Goal: Check status: Check status

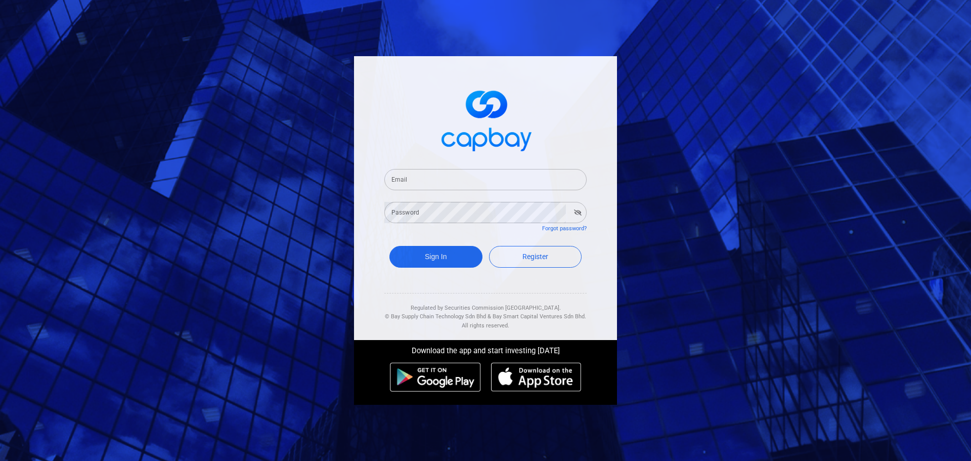
click at [433, 171] on input "Email" at bounding box center [485, 179] width 202 height 21
type input "[EMAIL_ADDRESS][DOMAIN_NAME]"
click at [581, 209] on icon "button" at bounding box center [578, 212] width 8 height 6
click at [440, 253] on button "Sign In" at bounding box center [436, 257] width 93 height 22
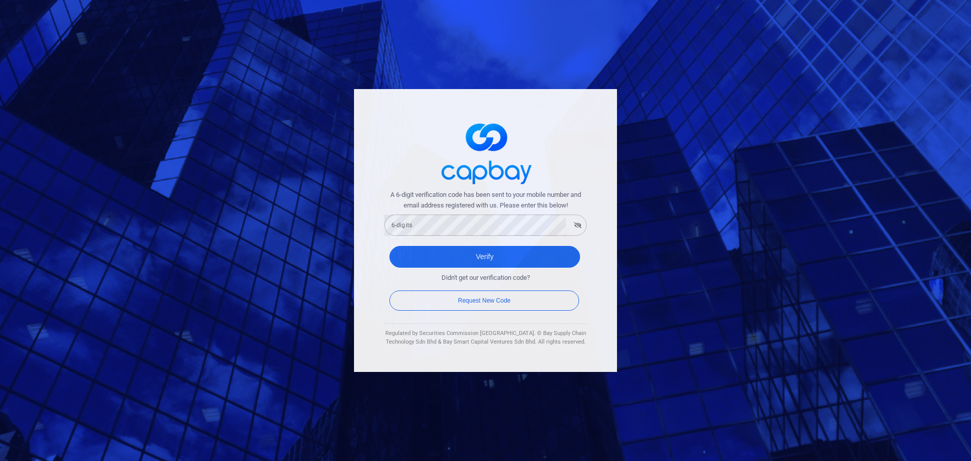
click at [453, 236] on form "A 6-digit verification code has been sent to your mobile number and email addre…" at bounding box center [485, 251] width 202 height 123
click at [580, 227] on icon "button" at bounding box center [578, 225] width 8 height 6
click at [509, 252] on button "Verify" at bounding box center [485, 257] width 191 height 22
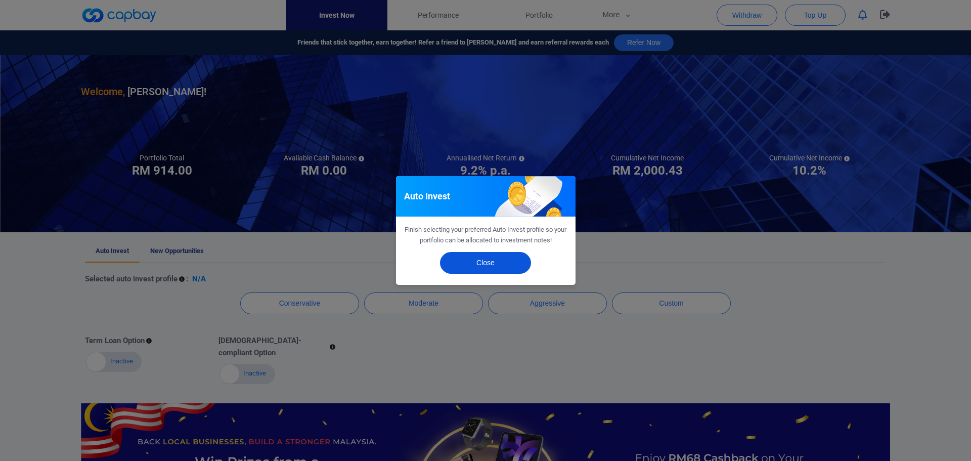
click at [491, 256] on button "Close" at bounding box center [485, 263] width 91 height 22
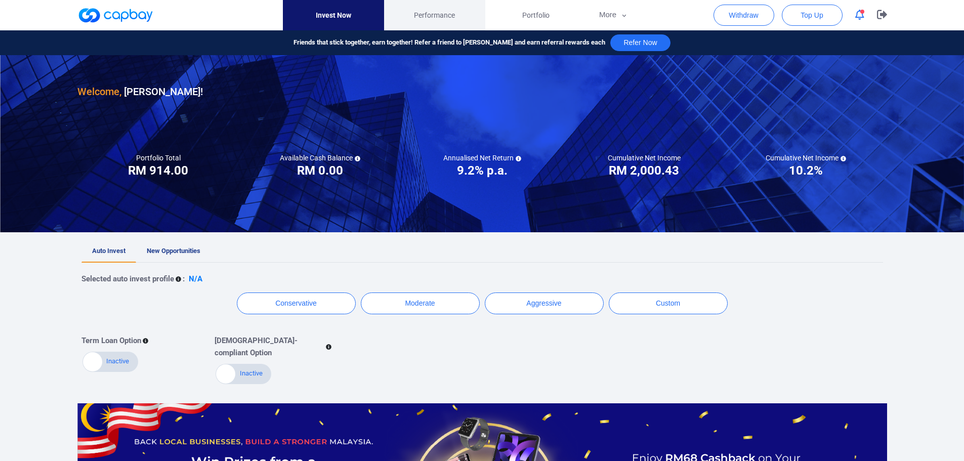
click at [420, 10] on span "Performance" at bounding box center [434, 15] width 41 height 11
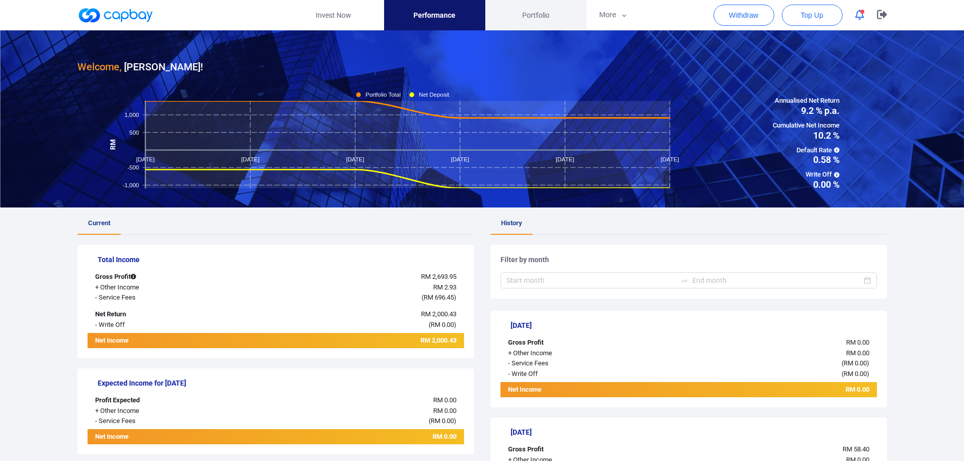
click at [513, 16] on link "Portfolio" at bounding box center [535, 15] width 101 height 30
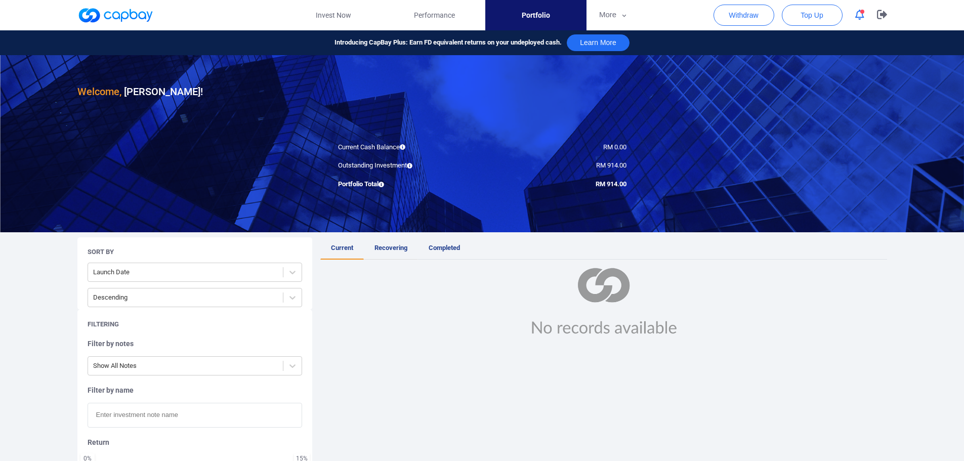
click at [396, 247] on span "Recovering" at bounding box center [390, 248] width 33 height 8
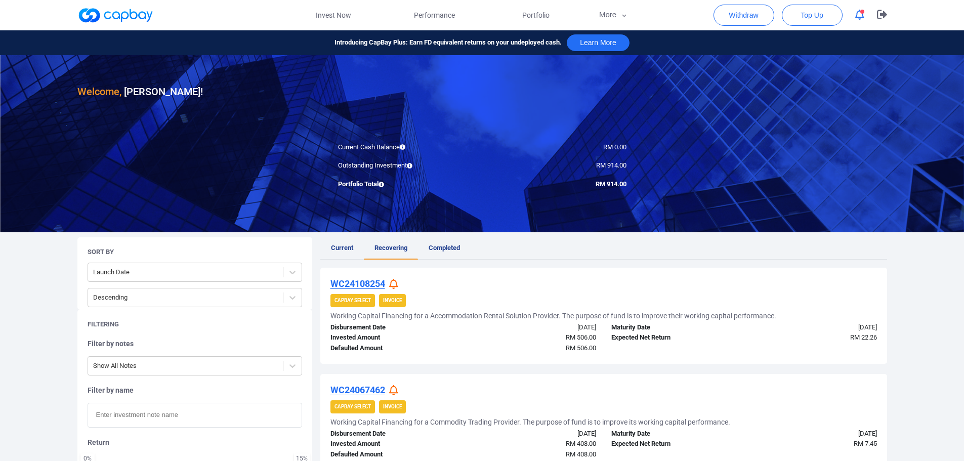
click at [392, 284] on icon at bounding box center [393, 284] width 9 height 11
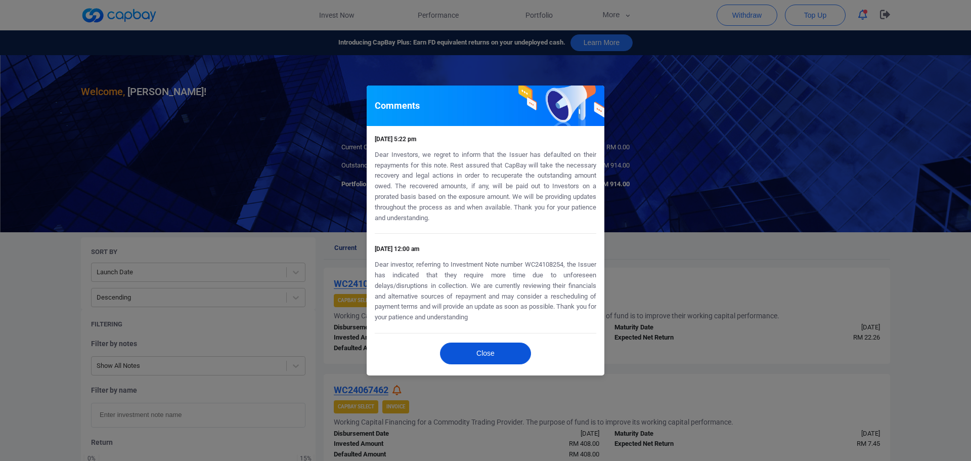
click at [487, 345] on button "Close" at bounding box center [485, 353] width 91 height 22
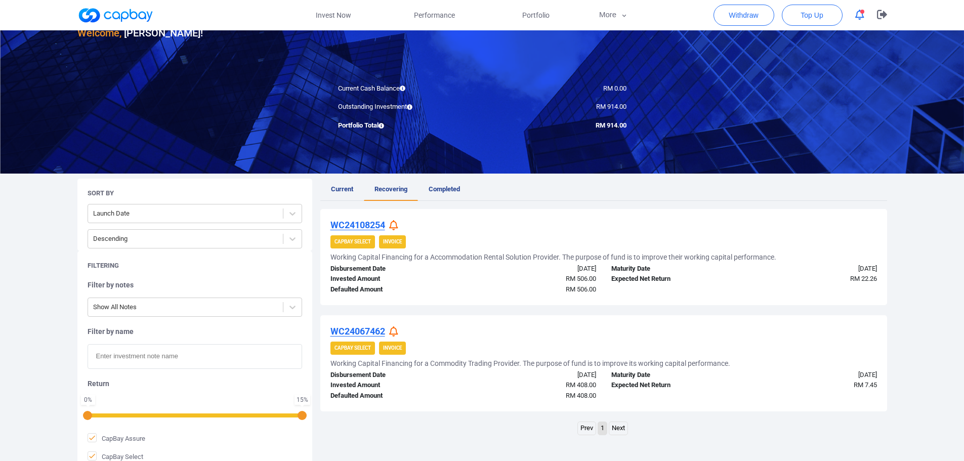
scroll to position [118, 0]
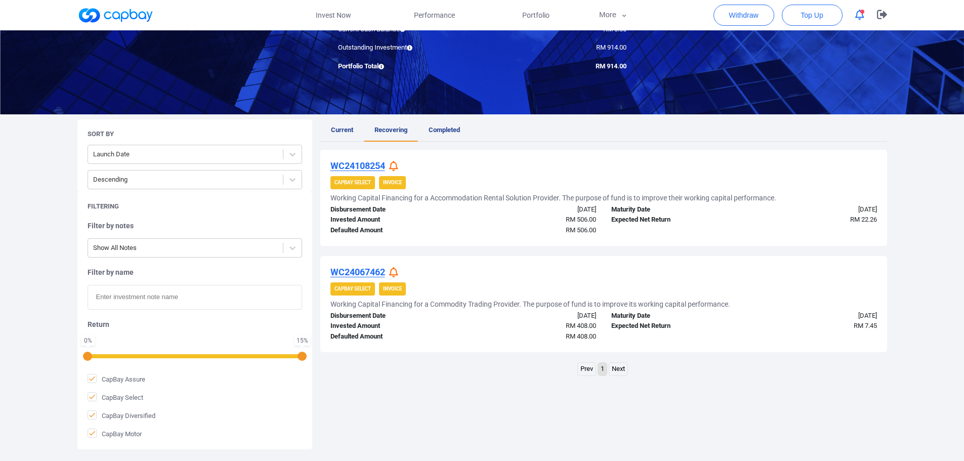
click at [398, 276] on icon at bounding box center [393, 272] width 9 height 11
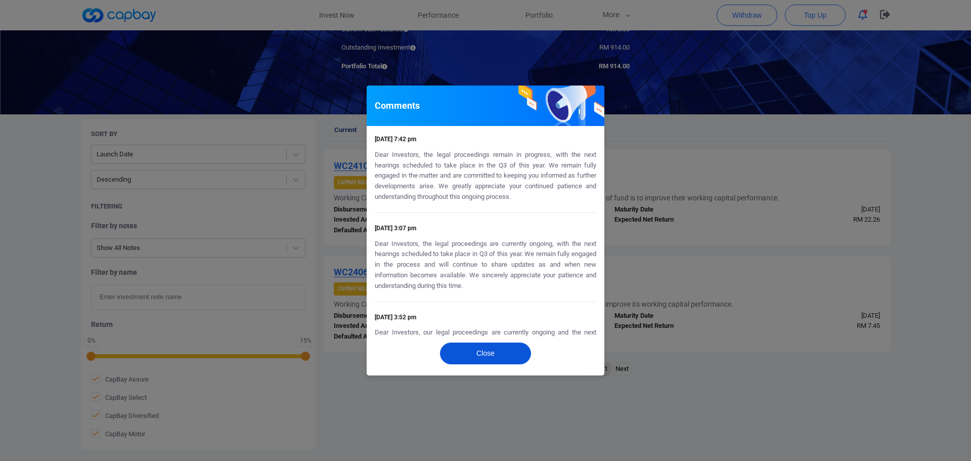
click at [504, 354] on button "Close" at bounding box center [485, 353] width 91 height 22
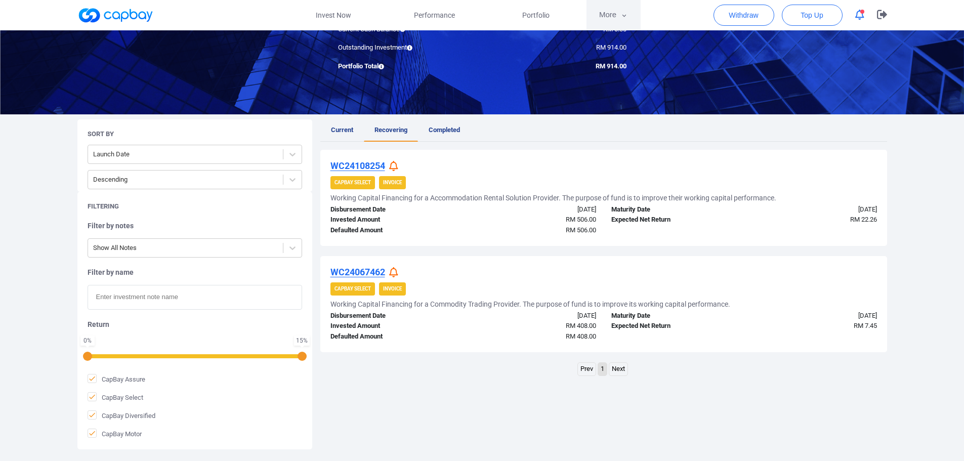
click at [630, 12] on button "More" at bounding box center [613, 15] width 54 height 30
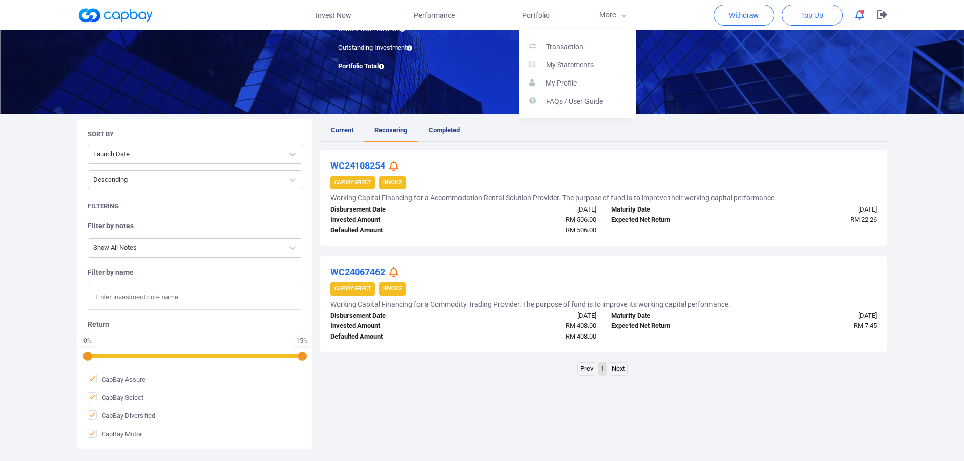
click at [547, 8] on button "button" at bounding box center [482, 230] width 964 height 461
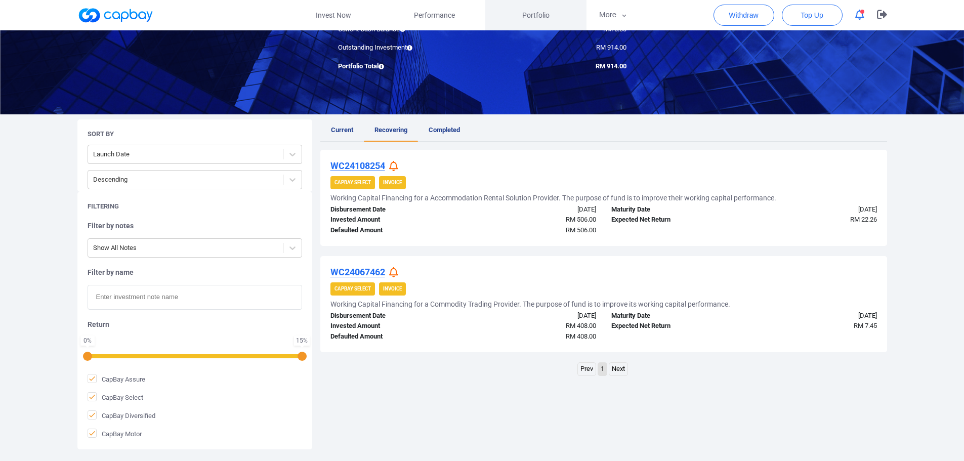
click at [547, 8] on link "Portfolio" at bounding box center [535, 15] width 101 height 30
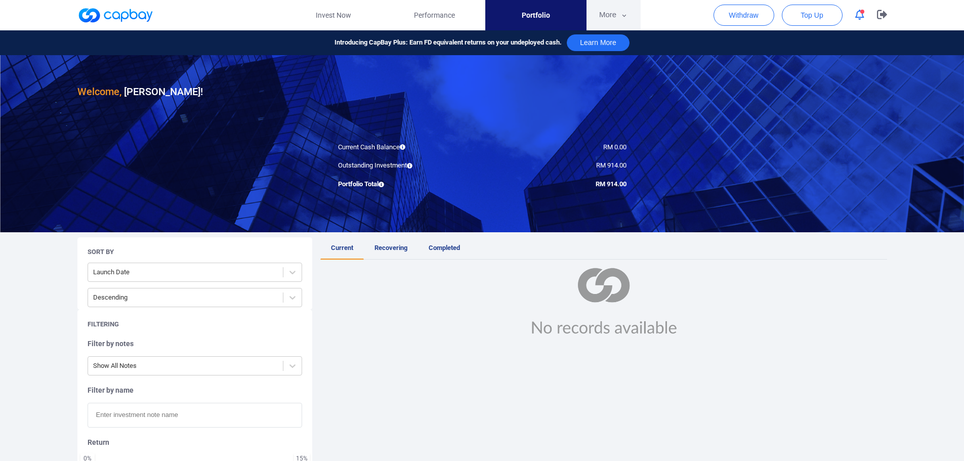
click at [617, 16] on button "More" at bounding box center [613, 15] width 54 height 30
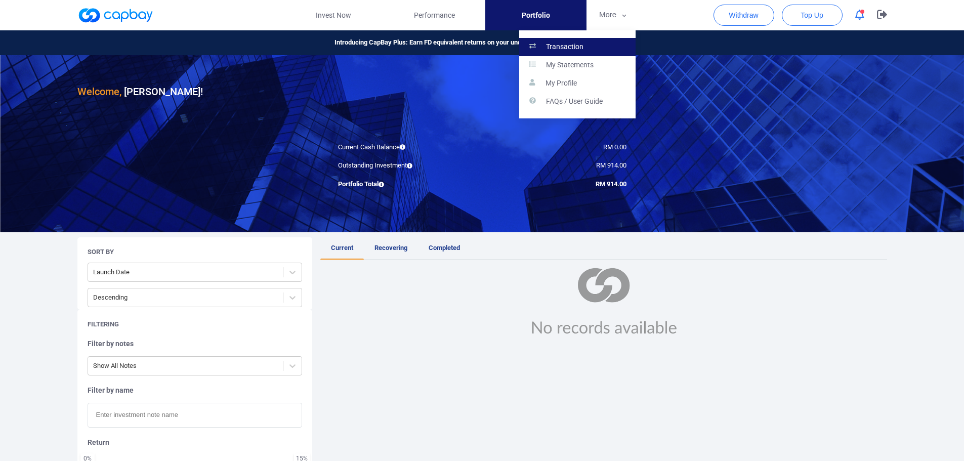
click at [573, 50] on p "Transaction" at bounding box center [564, 46] width 37 height 9
